Goal: Task Accomplishment & Management: Manage account settings

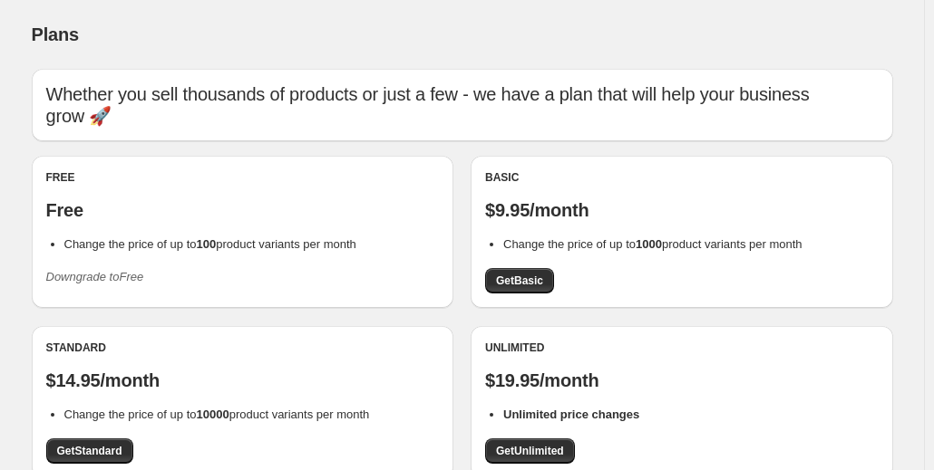
click at [264, 208] on p "Free" at bounding box center [242, 210] width 393 height 22
click at [278, 213] on p "Free" at bounding box center [242, 210] width 393 height 22
click at [257, 249] on span "Change the price of up to 100 product variants per month" at bounding box center [210, 244] width 292 height 14
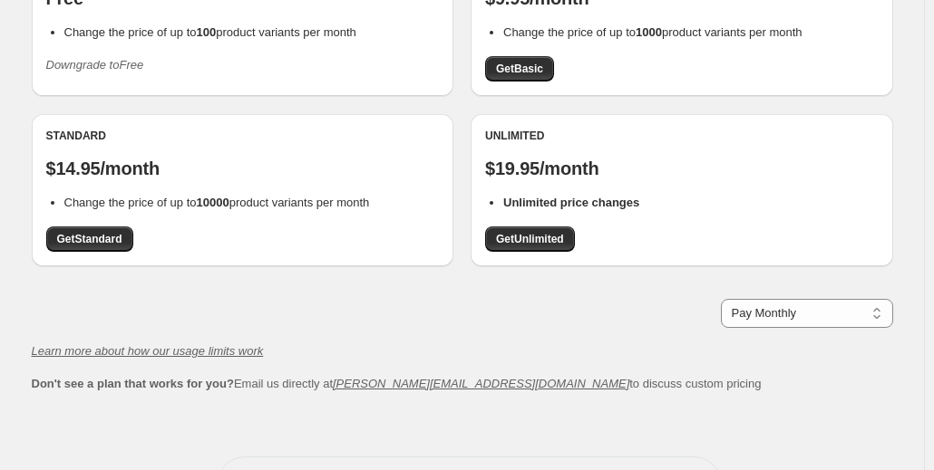
scroll to position [217, 0]
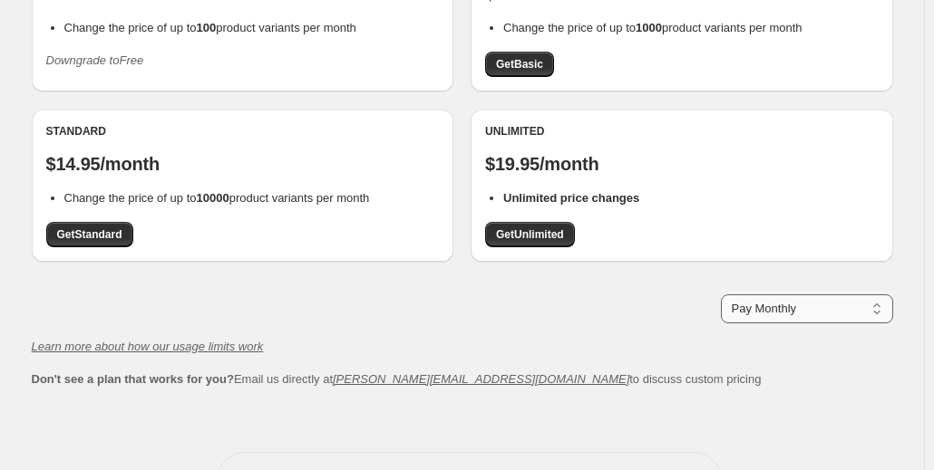
click at [882, 305] on select "Pay Monthly Pay Yearly (Save 16%)" at bounding box center [807, 309] width 172 height 29
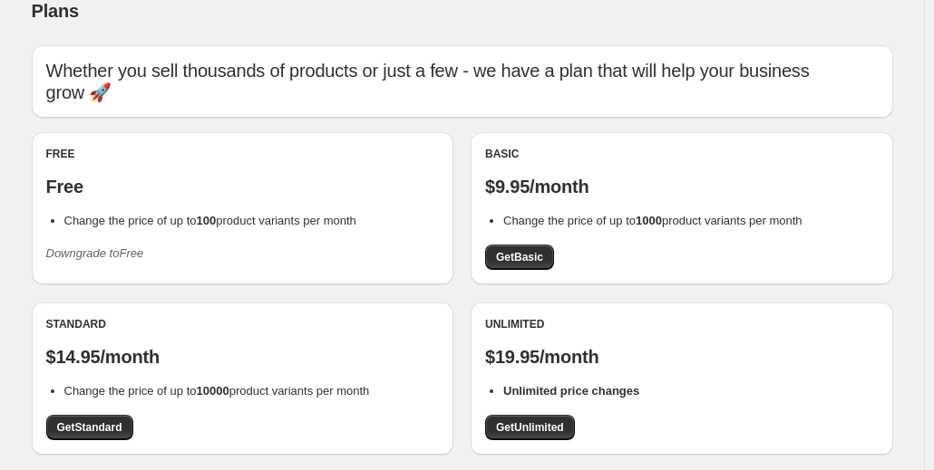
scroll to position [20, 0]
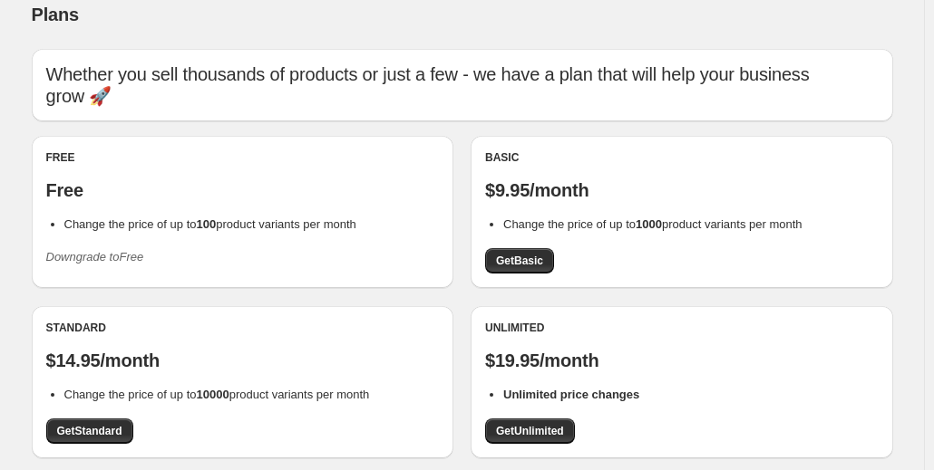
click at [105, 261] on icon "Downgrade to Free" at bounding box center [95, 257] width 98 height 14
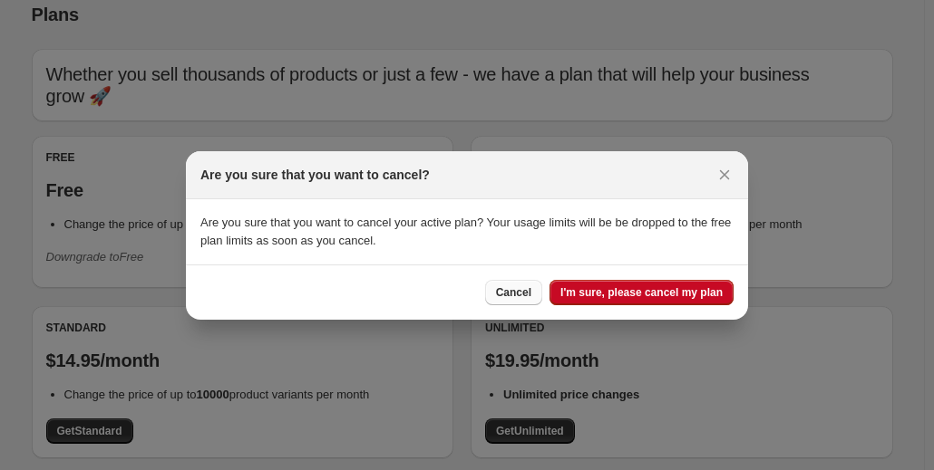
click at [518, 294] on span "Cancel" at bounding box center [513, 292] width 35 height 15
